Goal: Use online tool/utility: Utilize a website feature to perform a specific function

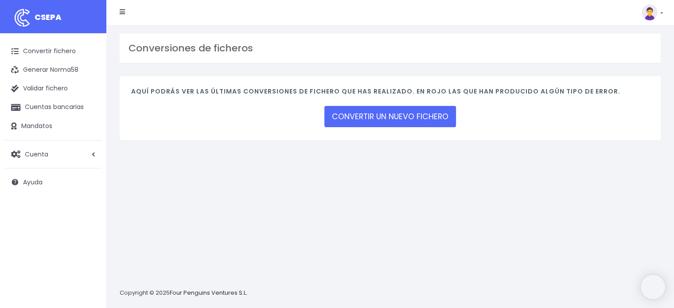
click at [434, 105] on div "CONVERTIR UN NUEVO FICHERO" at bounding box center [390, 117] width 132 height 24
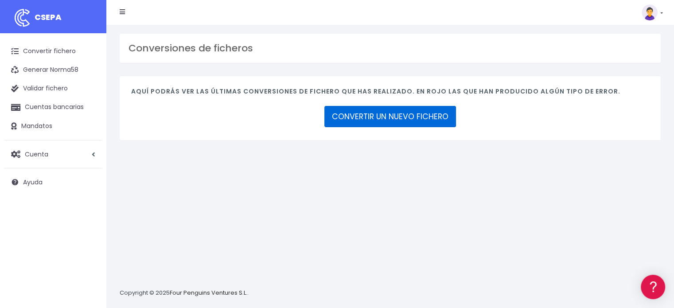
click at [424, 109] on link "CONVERTIR UN NUEVO FICHERO" at bounding box center [390, 116] width 132 height 21
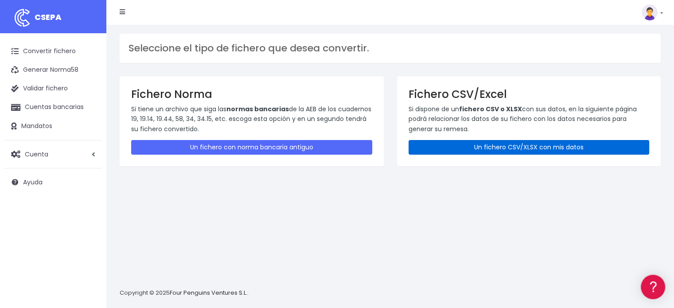
click at [441, 141] on link "Un fichero CSV/XLSX con mis datos" at bounding box center [529, 147] width 241 height 15
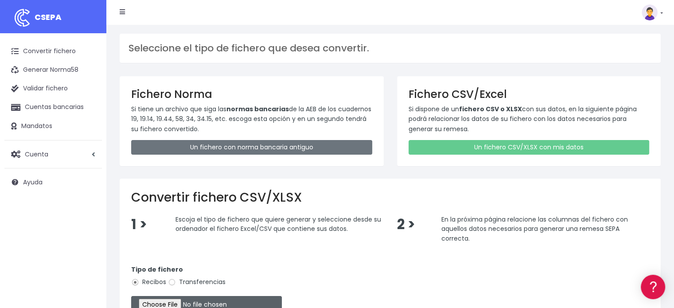
click at [167, 297] on input "file" at bounding box center [206, 304] width 151 height 17
type input "C:\fakepath\CUOTA EXTRA GACE IGNACIO.xlsx"
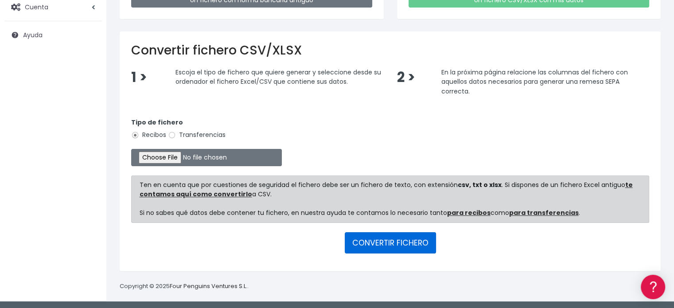
click at [383, 241] on button "CONVERTIR FICHERO" at bounding box center [390, 242] width 91 height 21
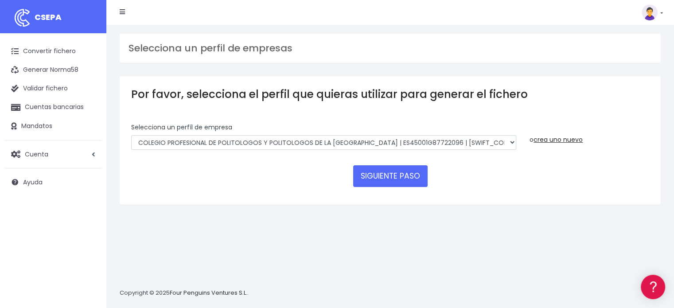
click at [370, 152] on div "Selecciona un perfíl de empresa COLEGIO PROFESIONAL DE POLITOLOGOS Y POLITOLOGO…" at bounding box center [324, 140] width 398 height 34
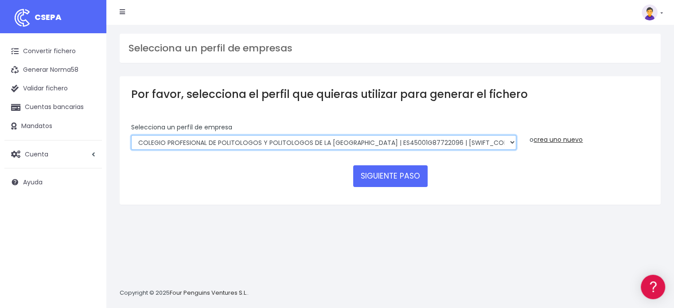
click at [373, 147] on select "COLEGIO PROFESIONAL DE POLITOLOGOS Y POLITOLOGOS DE LA [GEOGRAPHIC_DATA] | ES45…" at bounding box center [323, 142] width 385 height 15
click at [131, 135] on select "COLEGIO PROFESIONAL DE POLITOLOGOS Y POLITOLOGOS DE LA [GEOGRAPHIC_DATA] | ES45…" at bounding box center [323, 142] width 385 height 15
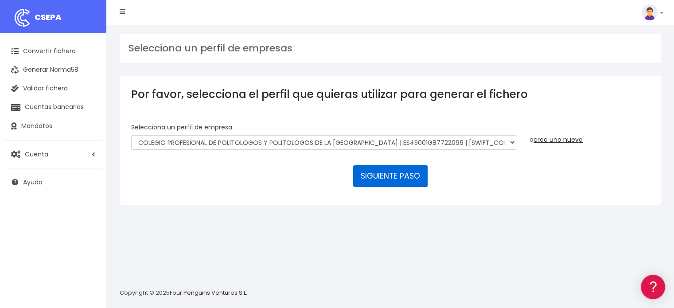
click at [369, 182] on button "SIGUIENTE PASO" at bounding box center [390, 175] width 74 height 21
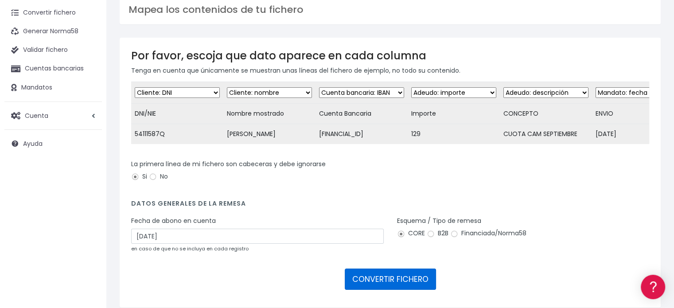
click at [397, 275] on button "CONVERTIR FICHERO" at bounding box center [390, 279] width 91 height 21
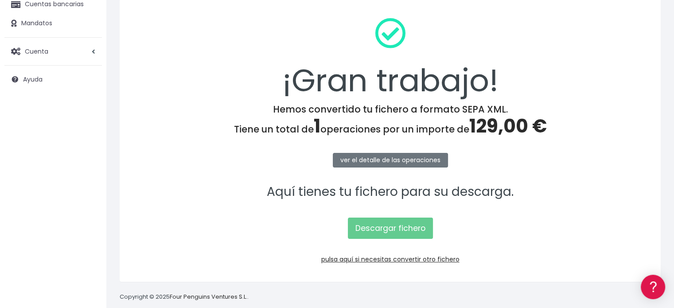
scroll to position [106, 0]
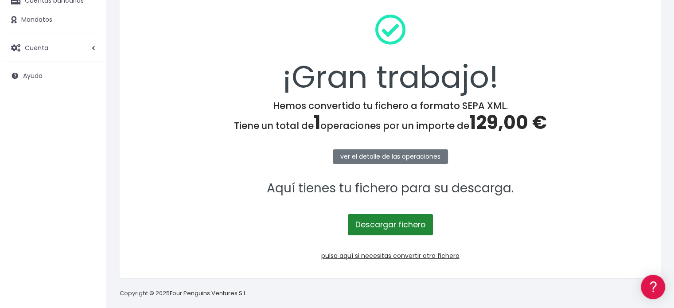
click at [372, 225] on link "Descargar fichero" at bounding box center [390, 224] width 85 height 21
